Goal: Navigation & Orientation: Find specific page/section

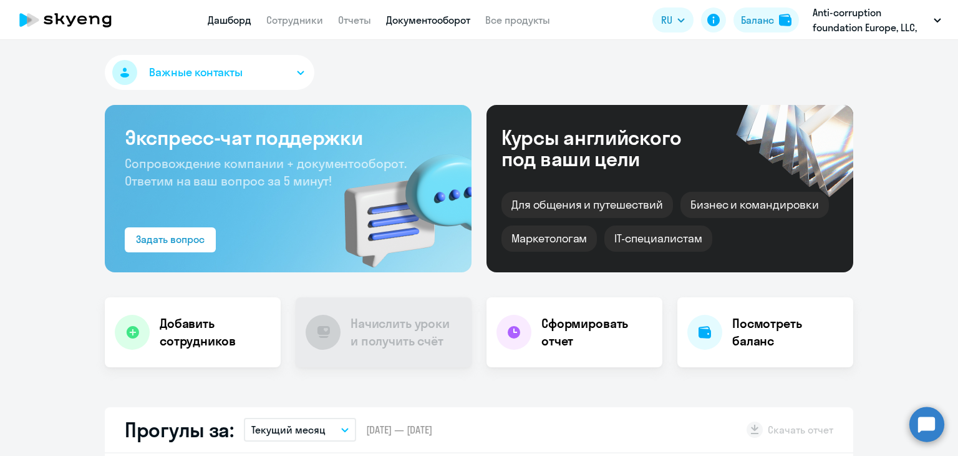
click at [410, 21] on link "Документооборот" at bounding box center [428, 20] width 84 height 12
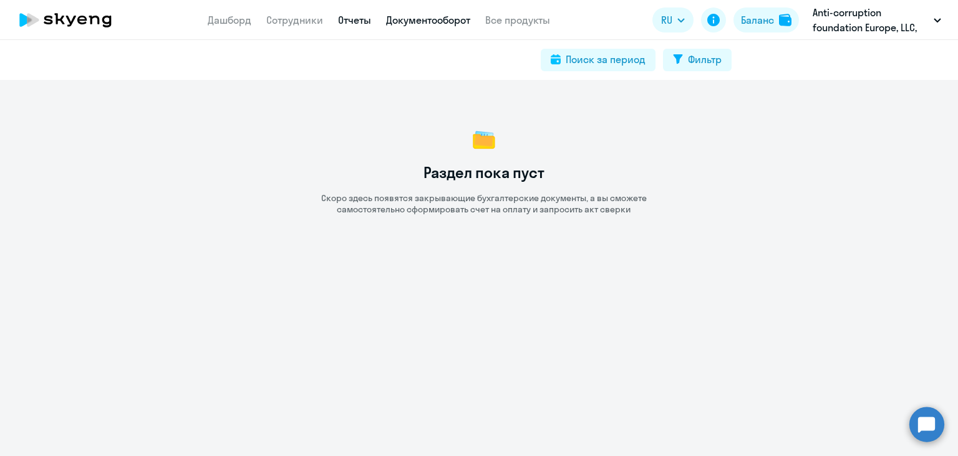
click at [363, 16] on link "Отчеты" at bounding box center [354, 20] width 33 height 12
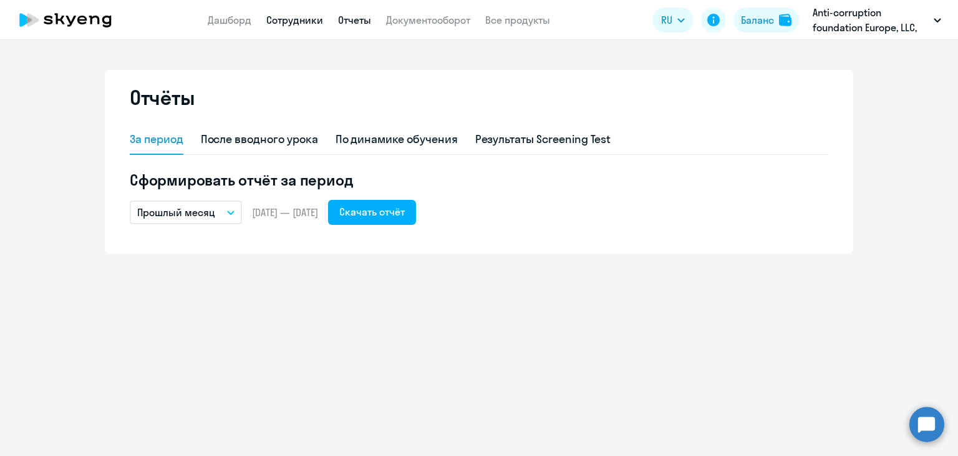
click at [297, 14] on link "Сотрудники" at bounding box center [294, 20] width 57 height 12
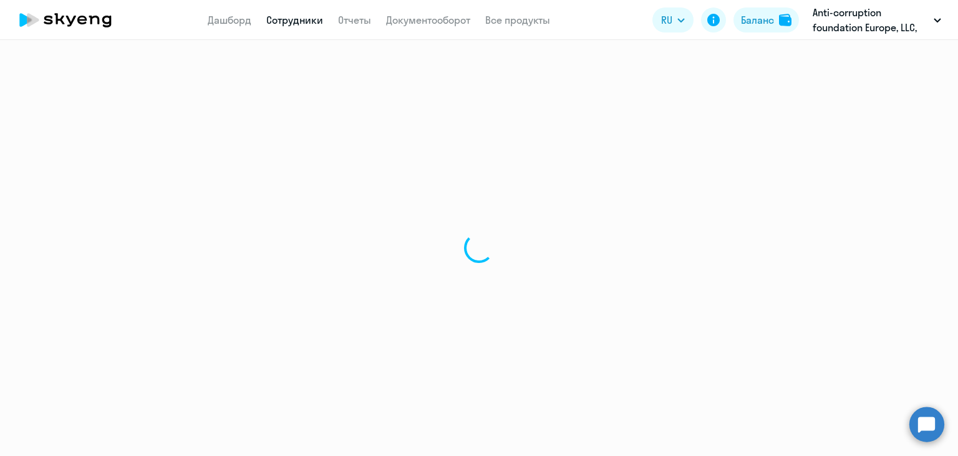
select select "30"
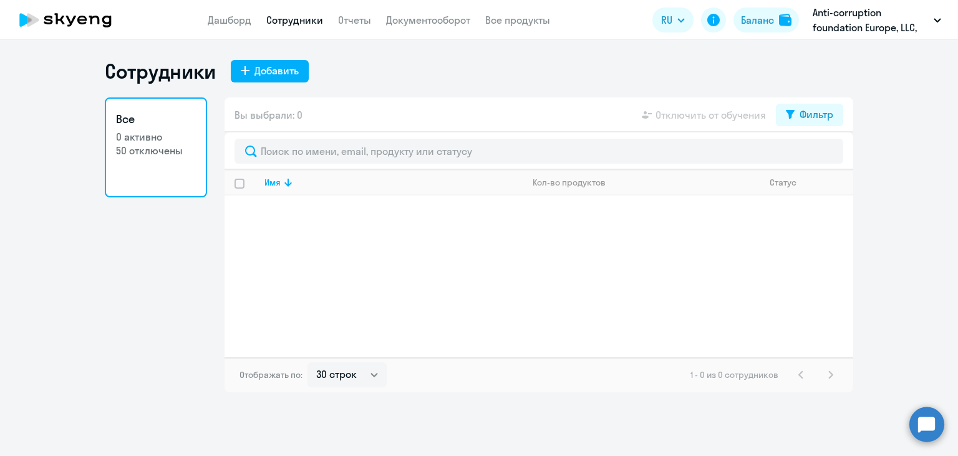
click at [378, 16] on nav "Дашборд Сотрудники Отчеты Документооборот Все продукты" at bounding box center [379, 20] width 343 height 16
click at [358, 18] on link "Отчеты" at bounding box center [354, 20] width 33 height 12
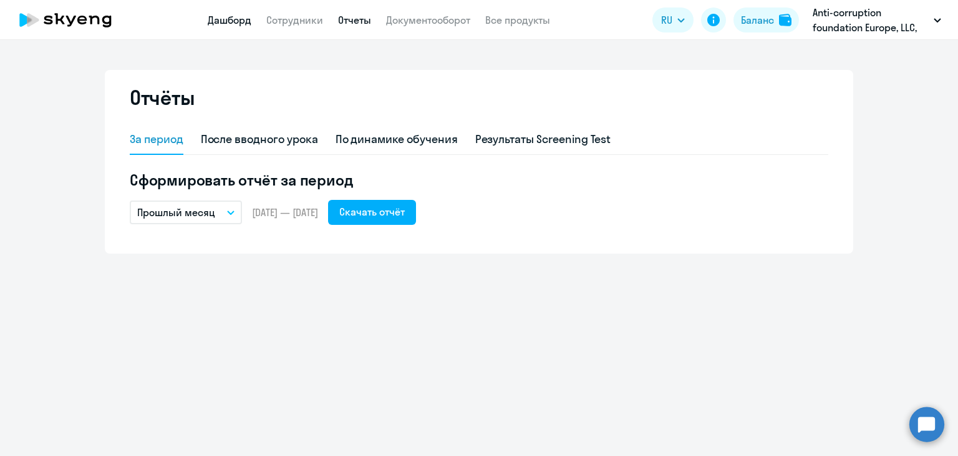
click at [225, 14] on link "Дашборд" at bounding box center [230, 20] width 44 height 12
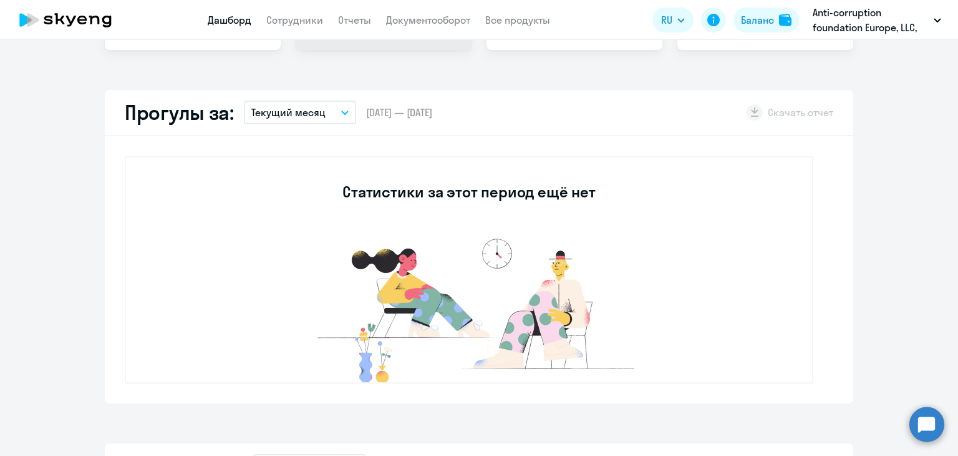
scroll to position [374, 0]
